Goal: Task Accomplishment & Management: Manage account settings

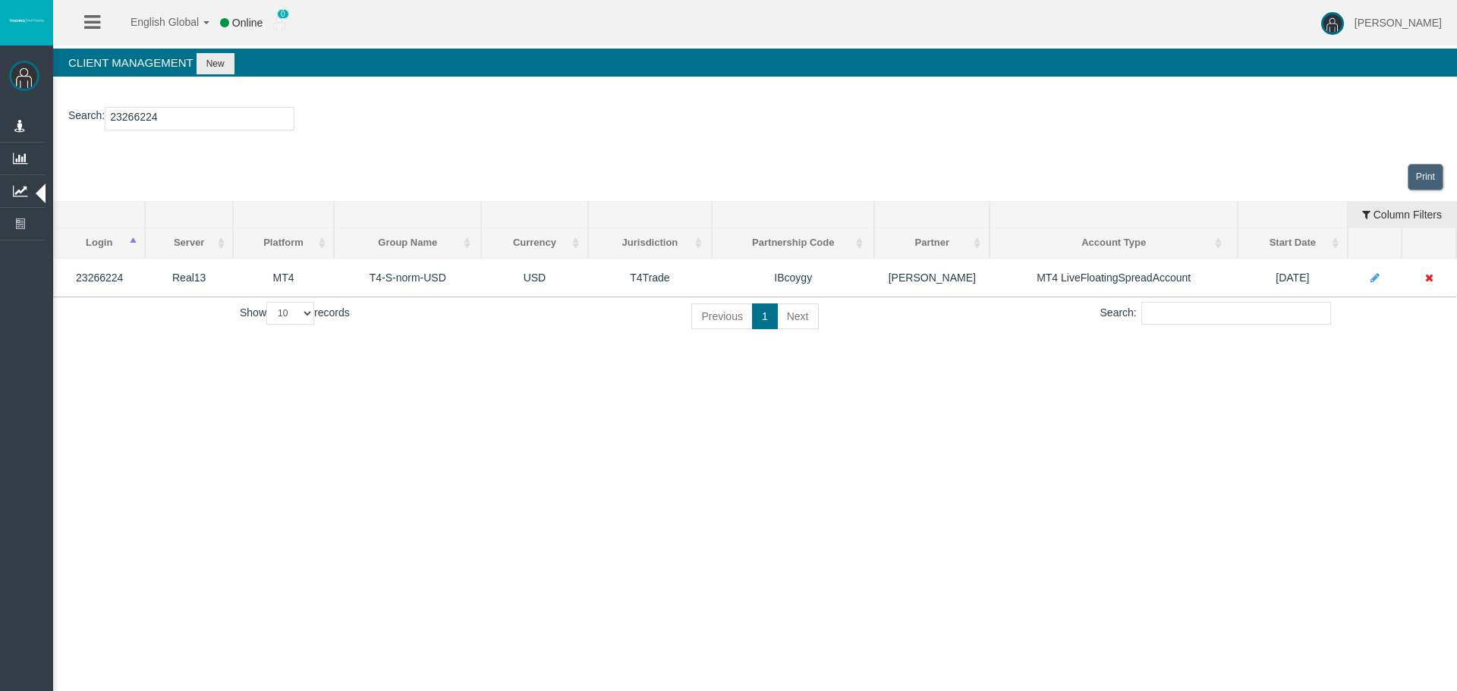
click at [0, 0] on link "Manage Partners" at bounding box center [0, 0] width 0 height 0
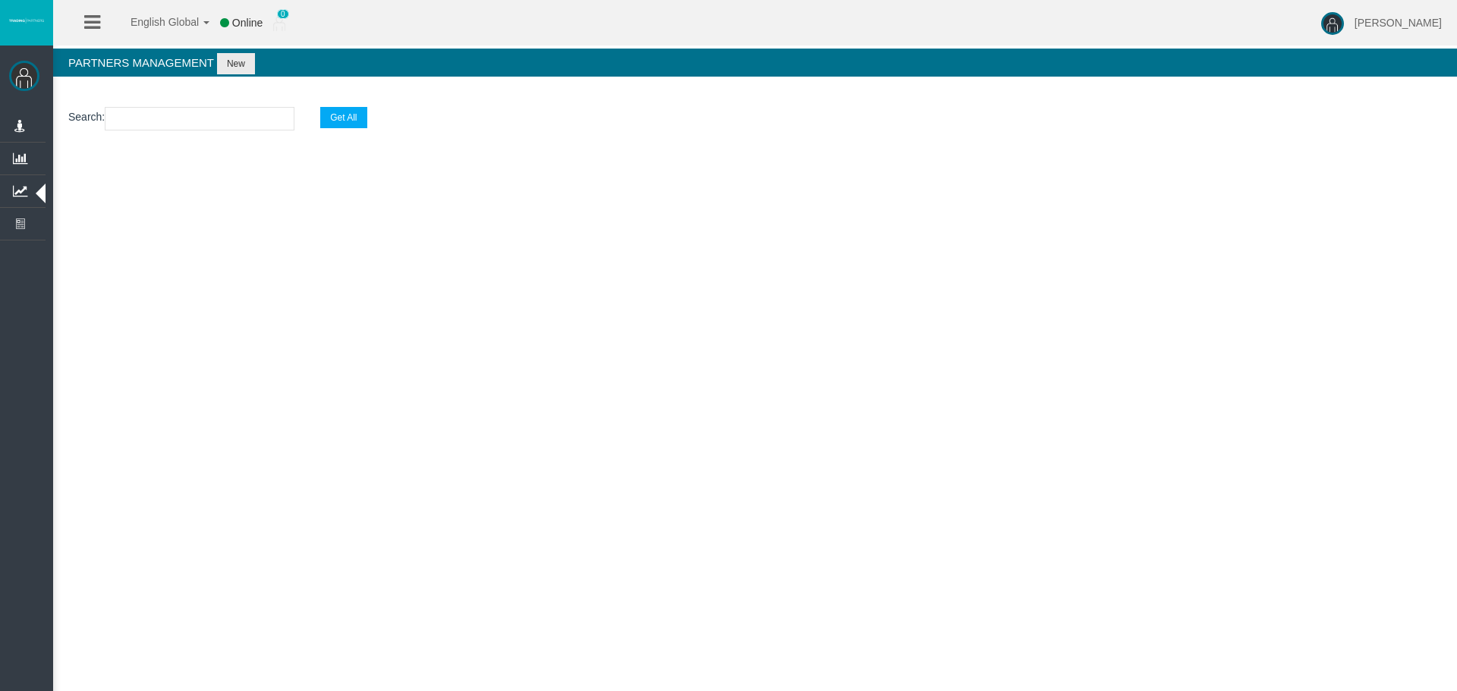
click at [146, 109] on input "text" at bounding box center [200, 119] width 190 height 24
paste input "IBfr2w2"
type input "IBfr2w2"
select select "25"
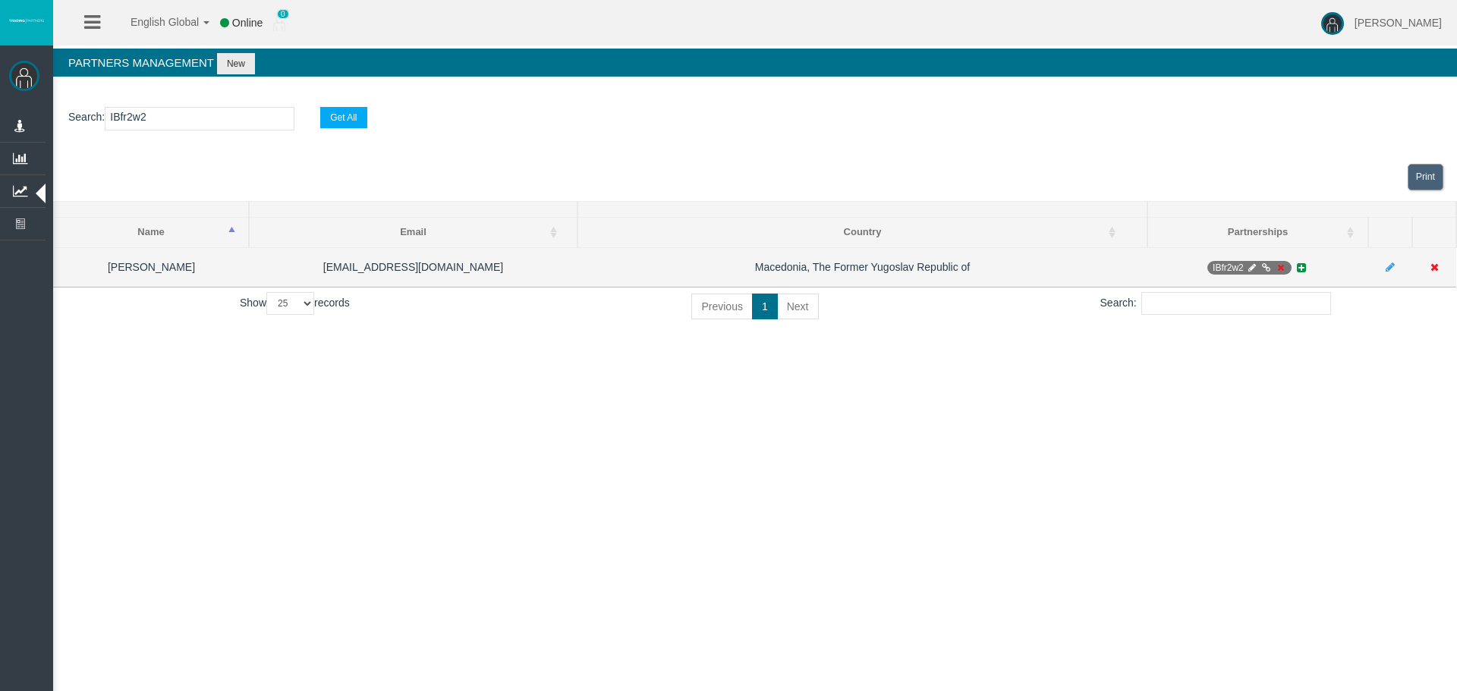
type input "IBfr2w2"
click at [1248, 272] on icon at bounding box center [1251, 267] width 11 height 9
select select "0"
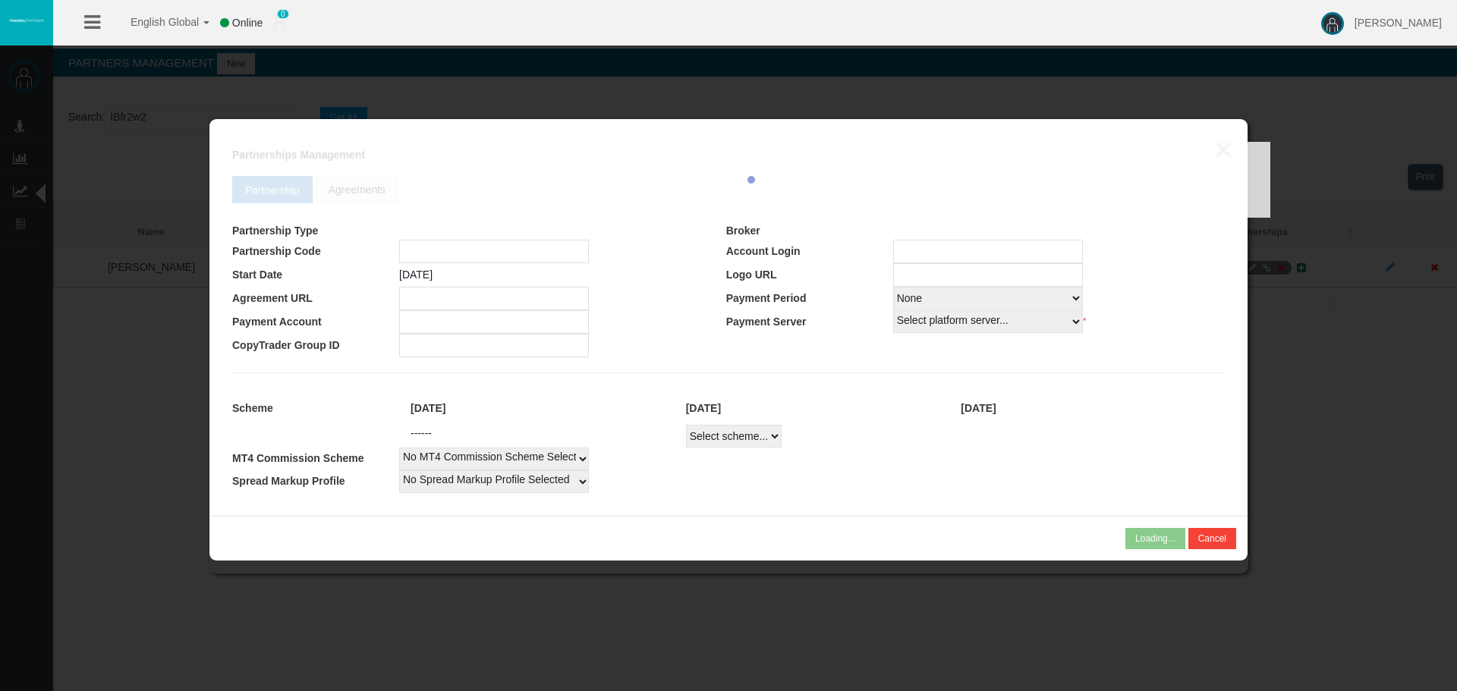
type input "IBfr2w2"
type input "19262078"
select select "1"
type input "19262078"
select select "1"
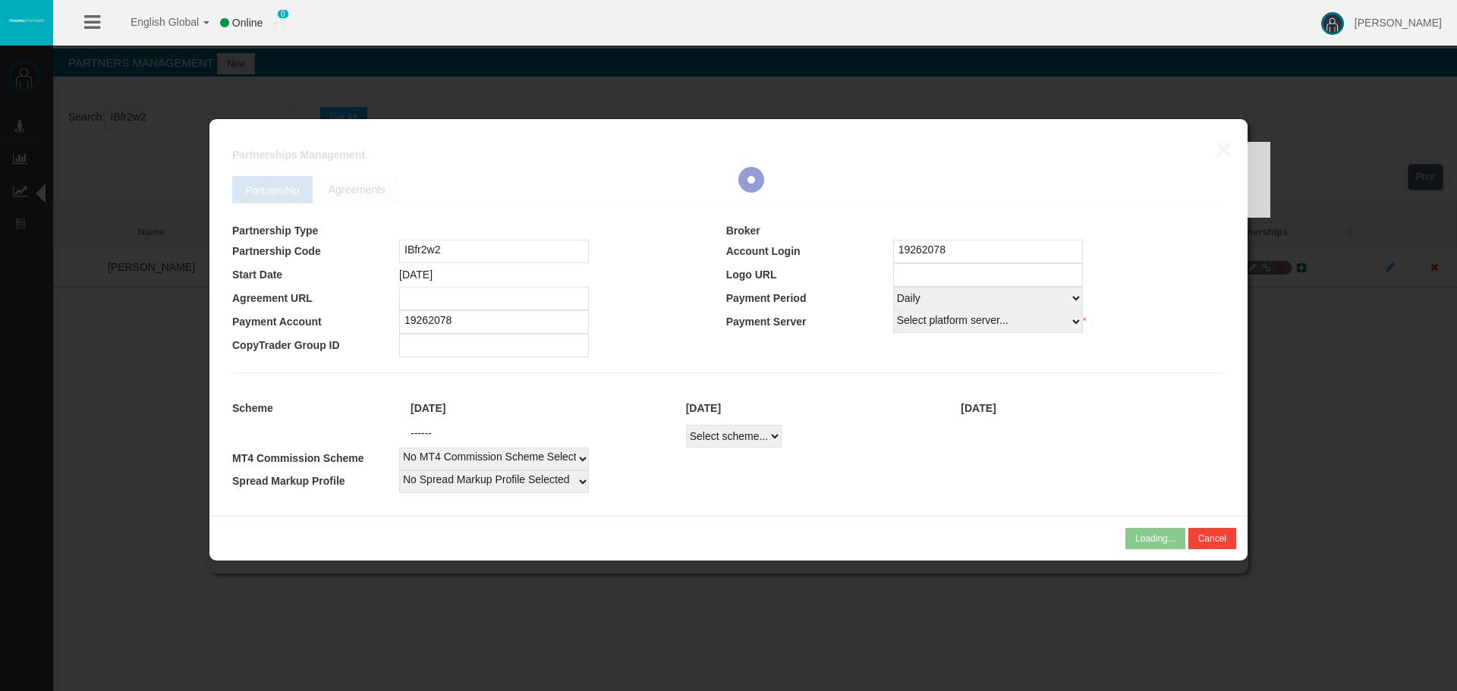
select select
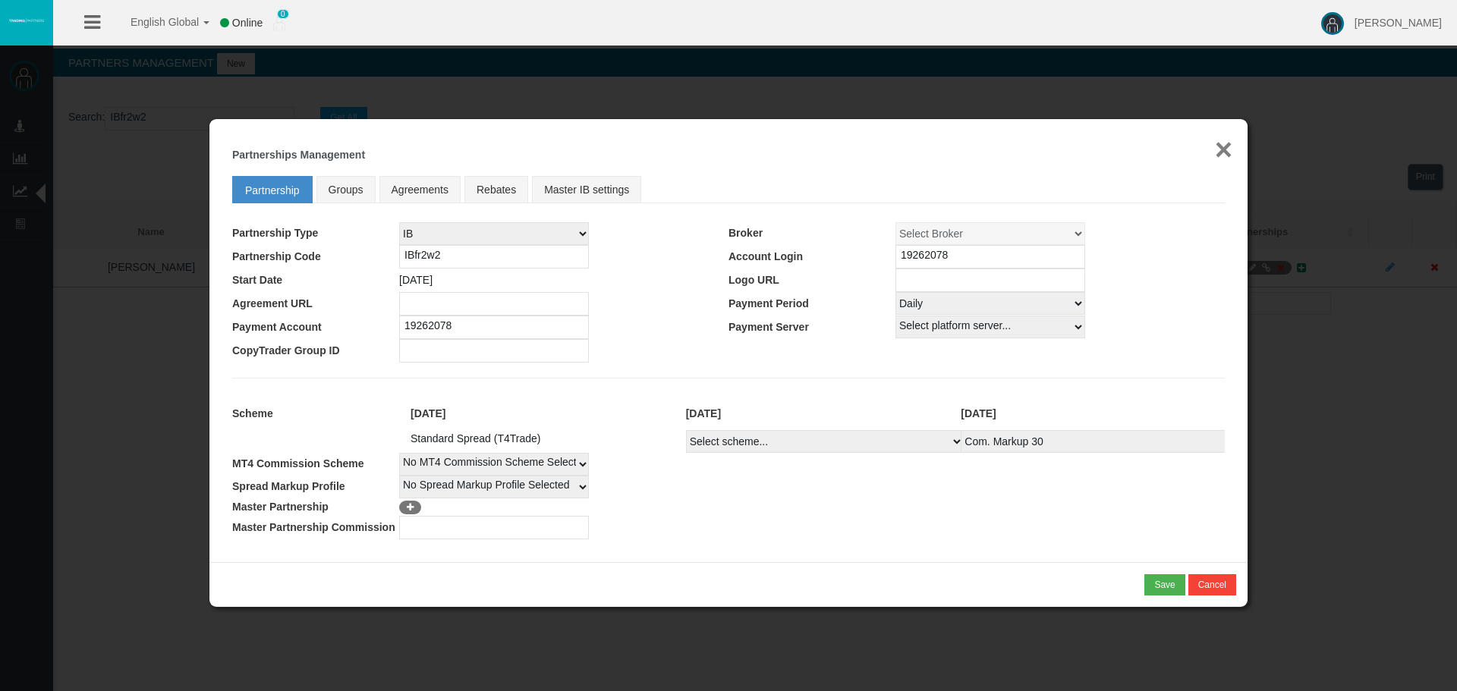
click at [1219, 155] on button "×" at bounding box center [1223, 149] width 17 height 30
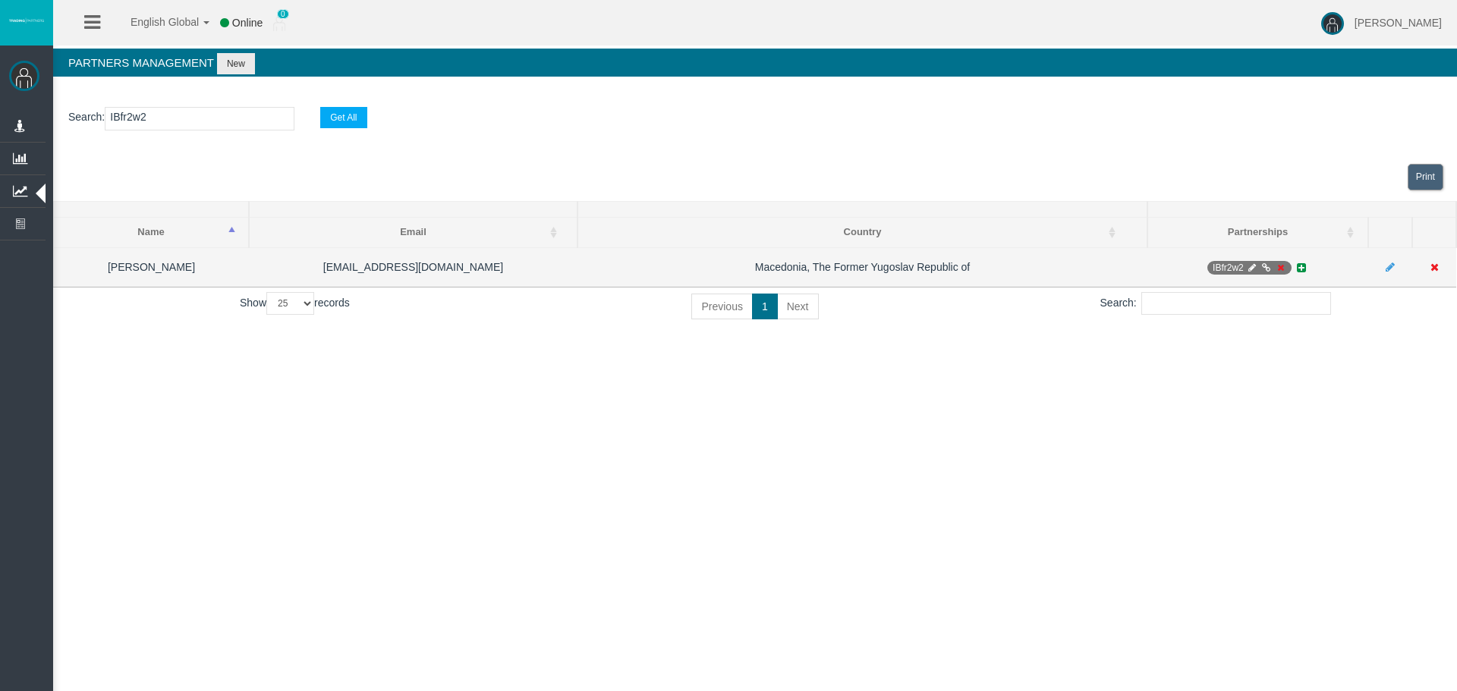
click at [1249, 268] on icon at bounding box center [1251, 267] width 11 height 9
select select "0"
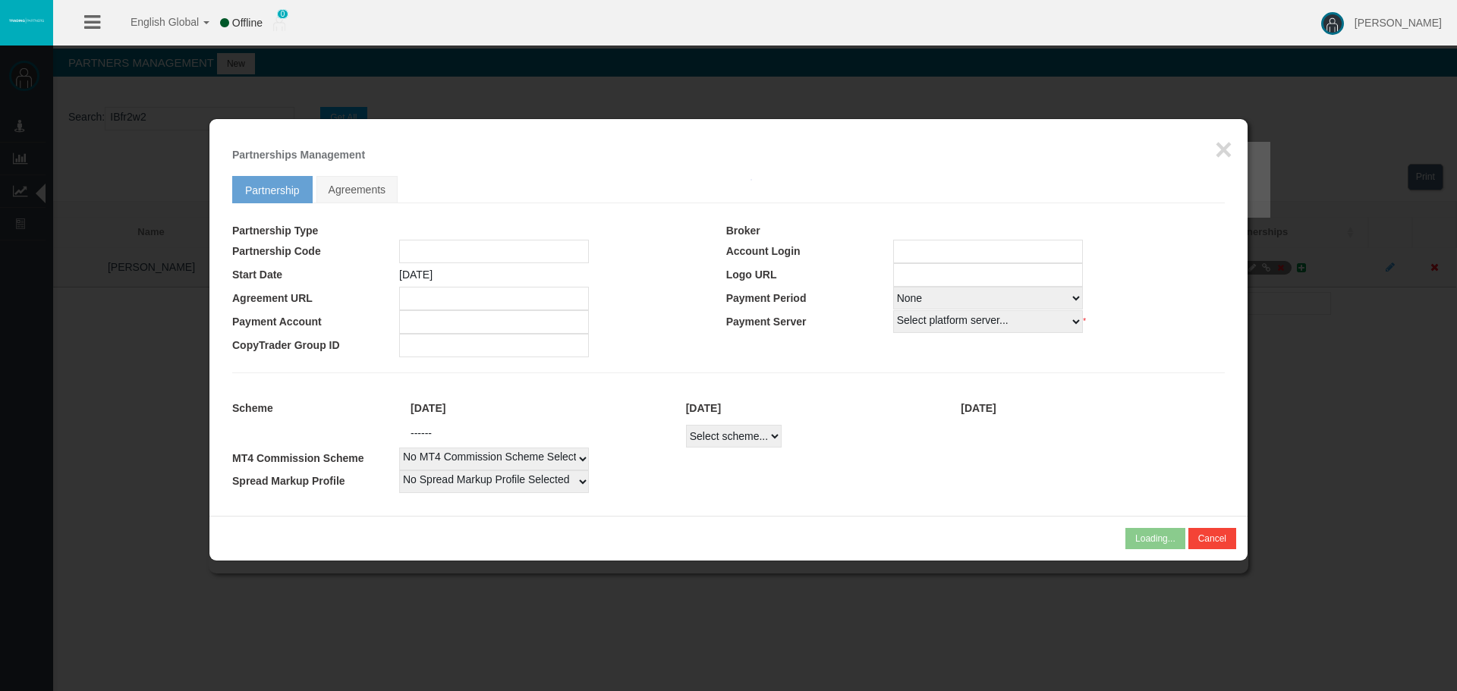
type input "IBfr2w2"
type input "19262078"
select select "1"
type input "19262078"
select select "1"
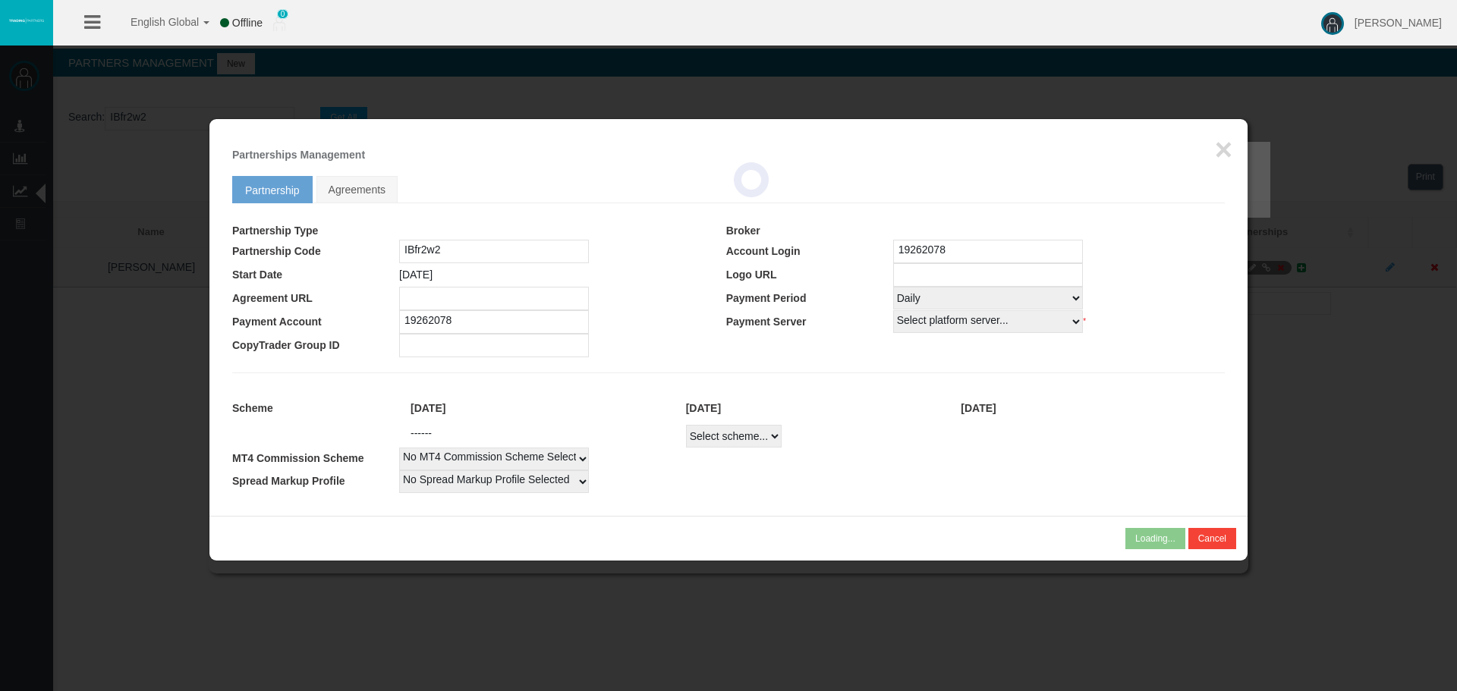
select select
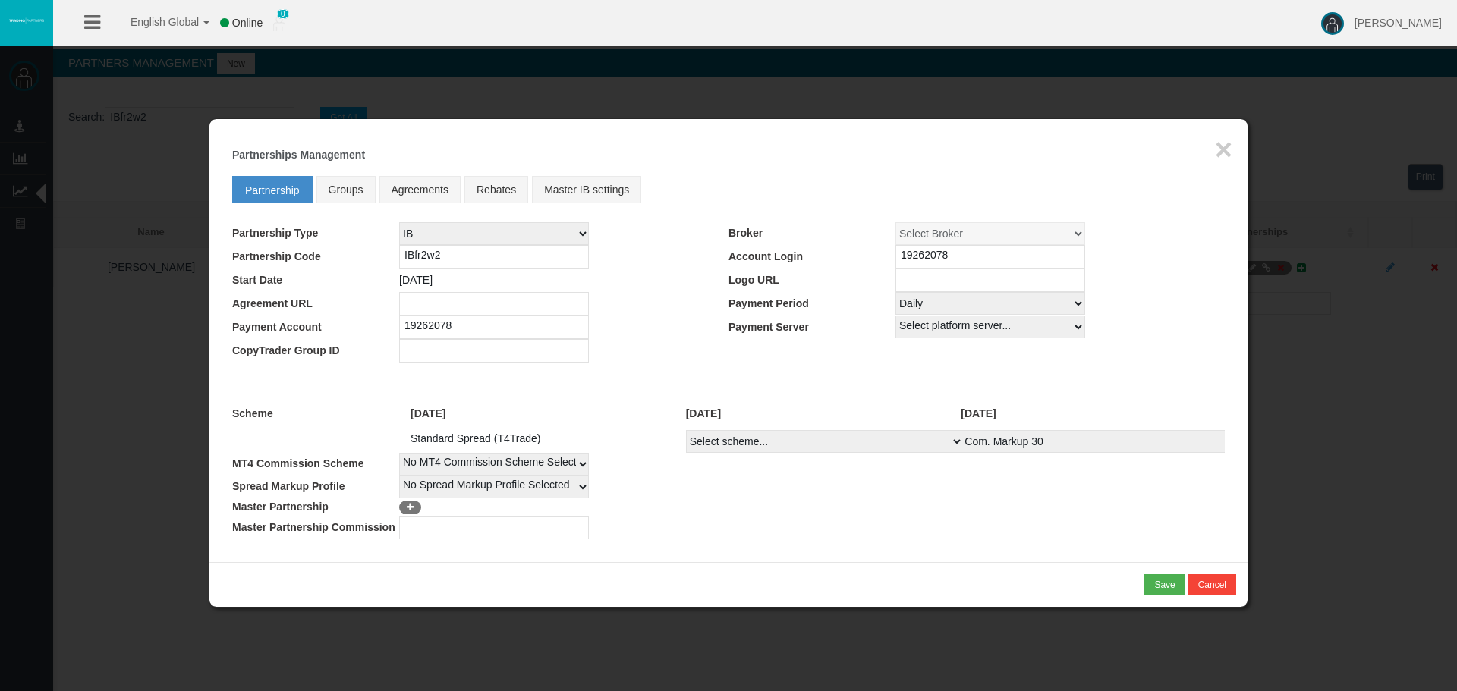
drag, startPoint x: 460, startPoint y: 275, endPoint x: 395, endPoint y: 278, distance: 65.3
click at [395, 278] on tr "Start Date [DATE] Logo URL" at bounding box center [728, 281] width 993 height 24
click at [1229, 148] on button "×" at bounding box center [1223, 149] width 17 height 30
